Goal: Task Accomplishment & Management: Complete application form

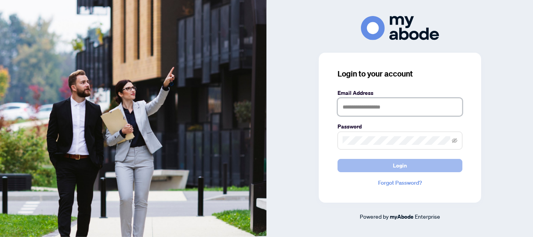
type input "**********"
click at [399, 163] on span "Login" at bounding box center [400, 165] width 14 height 12
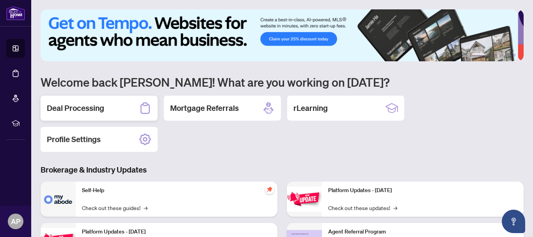
click at [62, 106] on h2 "Deal Processing" at bounding box center [75, 108] width 57 height 11
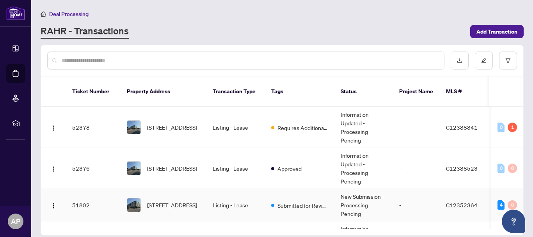
scroll to position [78, 0]
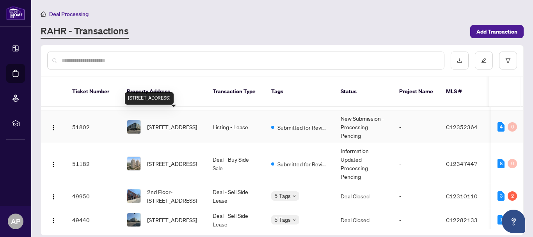
click at [176, 122] on span "[STREET_ADDRESS]" at bounding box center [172, 126] width 50 height 9
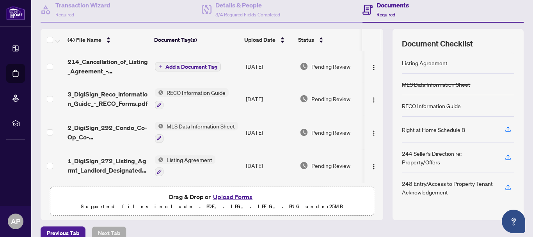
scroll to position [39, 0]
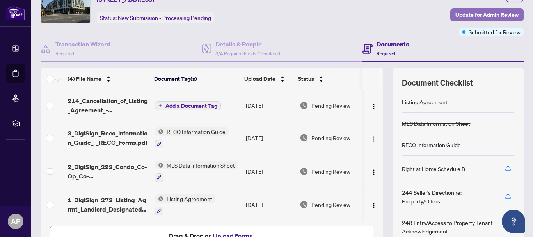
click at [460, 13] on span "Update for Admin Review" at bounding box center [486, 15] width 63 height 12
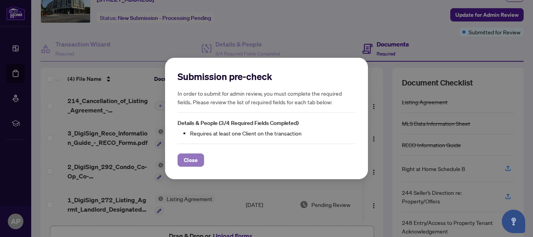
click at [188, 164] on span "Close" at bounding box center [191, 160] width 14 height 12
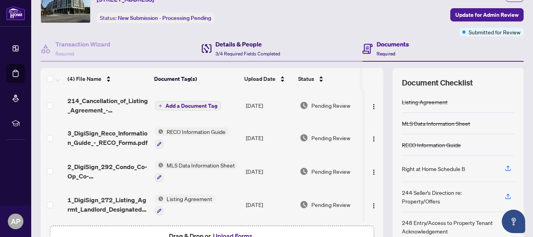
click at [252, 44] on h4 "Details & People" at bounding box center [247, 43] width 65 height 9
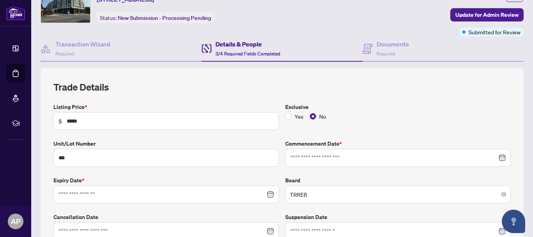
type input "**********"
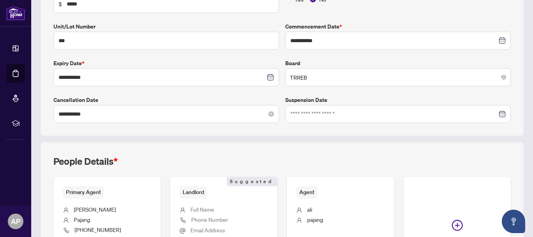
scroll to position [245, 0]
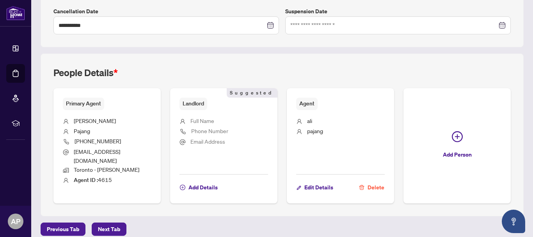
click at [373, 181] on span "Delete" at bounding box center [375, 187] width 17 height 12
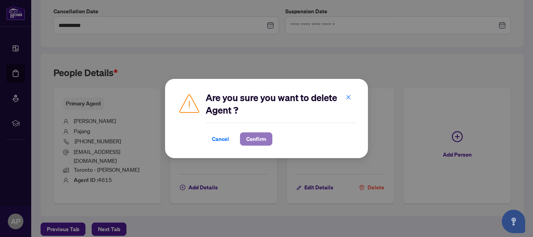
click at [255, 136] on span "Confirm" at bounding box center [256, 139] width 20 height 12
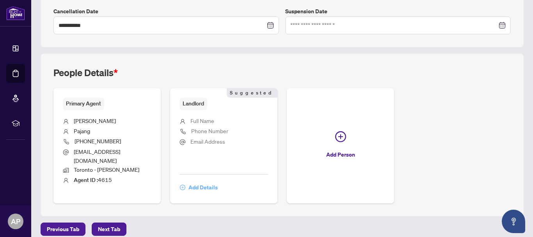
click at [194, 181] on span "Add Details" at bounding box center [202, 187] width 29 height 12
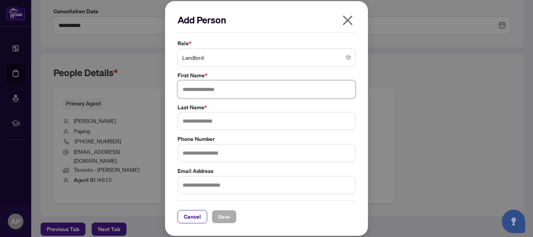
click at [213, 90] on input "text" at bounding box center [266, 89] width 178 height 18
type input "**********"
click at [226, 127] on input "text" at bounding box center [266, 121] width 178 height 18
type input "**********"
click at [223, 215] on span "Save" at bounding box center [224, 216] width 12 height 12
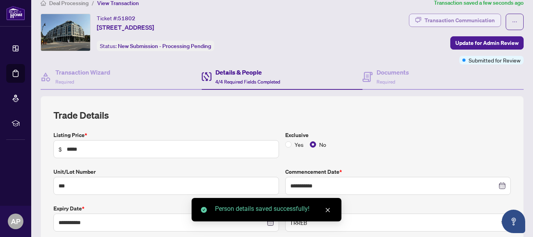
scroll to position [11, 0]
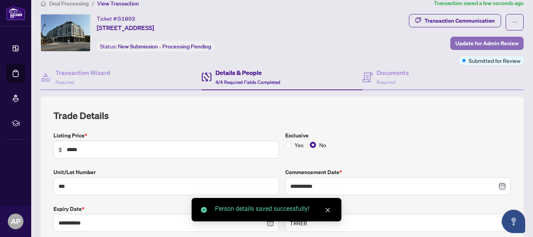
click at [475, 44] on span "Update for Admin Review" at bounding box center [486, 43] width 63 height 12
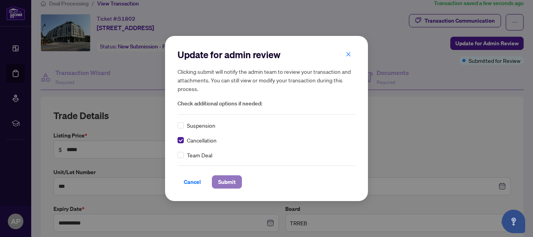
click at [221, 181] on span "Submit" at bounding box center [227, 182] width 18 height 12
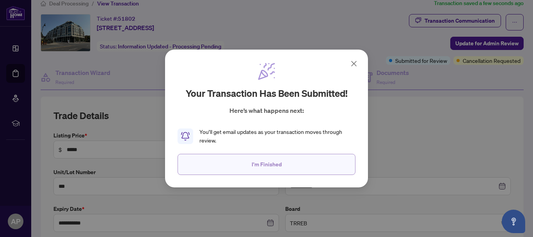
click at [267, 168] on span "I'm Finished" at bounding box center [267, 164] width 30 height 12
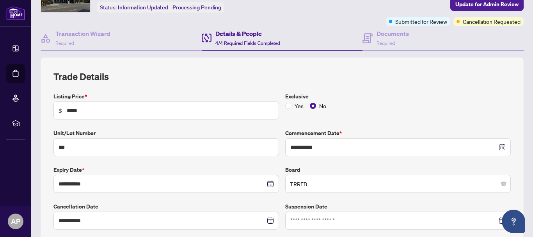
scroll to position [0, 0]
